Goal: Find specific page/section: Find specific page/section

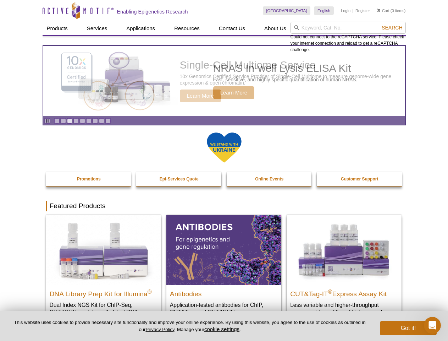
click at [348, 28] on input "search" at bounding box center [348, 28] width 115 height 12
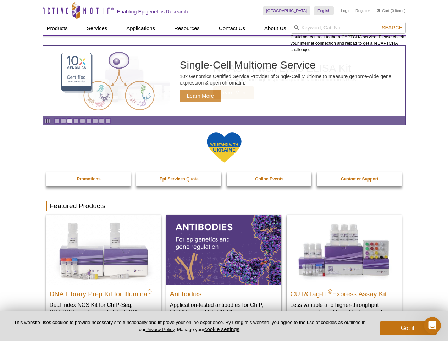
click at [392, 28] on span "Search" at bounding box center [392, 28] width 21 height 6
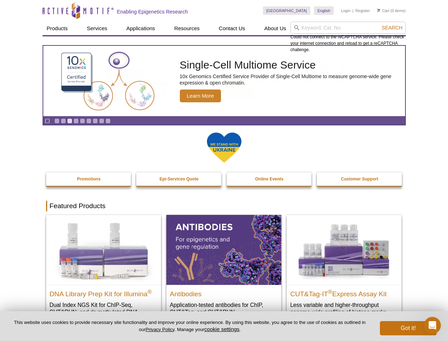
click at [47, 121] on icon "Pause" at bounding box center [47, 121] width 5 height 5
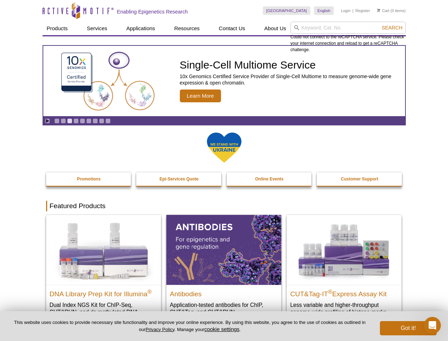
click at [57, 121] on link "Go to slide 1" at bounding box center [56, 120] width 5 height 5
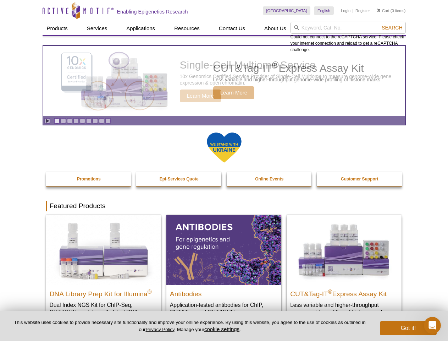
click at [63, 121] on link "Go to slide 2" at bounding box center [63, 120] width 5 height 5
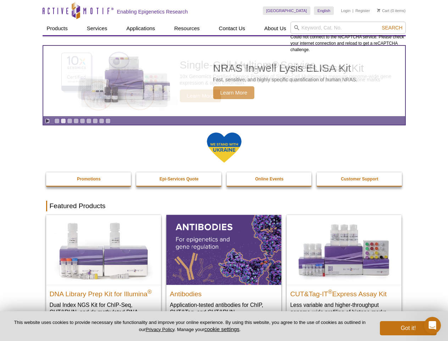
click at [70, 121] on link "Go to slide 3" at bounding box center [69, 120] width 5 height 5
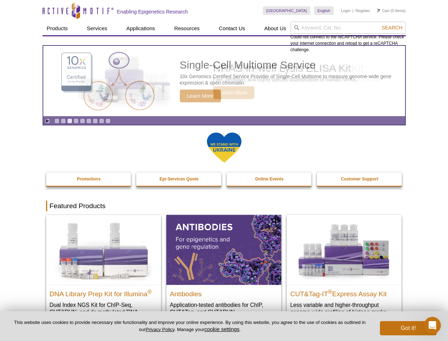
click at [76, 121] on link "Go to slide 4" at bounding box center [75, 120] width 5 height 5
